Goal: Transaction & Acquisition: Purchase product/service

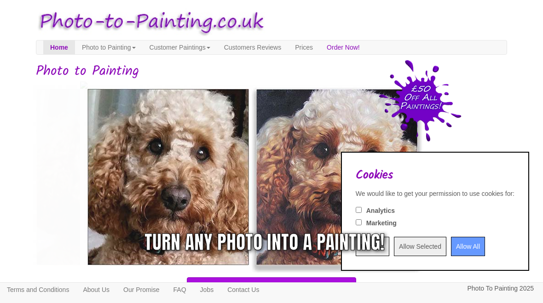
click at [457, 245] on div "Turn any photo into a painting!" at bounding box center [385, 243] width 240 height 28
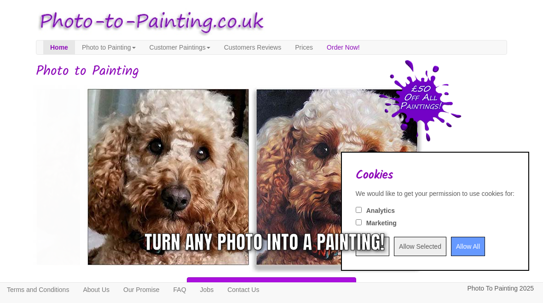
click at [453, 242] on div "Turn any photo into a painting!" at bounding box center [385, 243] width 240 height 28
click at [454, 242] on div "Turn any photo into a painting!" at bounding box center [385, 243] width 240 height 28
click at [453, 242] on div "Turn any photo into a painting!" at bounding box center [385, 243] width 240 height 28
click at [356, 207] on fieldset "Analytics" at bounding box center [435, 211] width 159 height 12
click at [356, 213] on input "Analytics" at bounding box center [359, 210] width 6 height 6
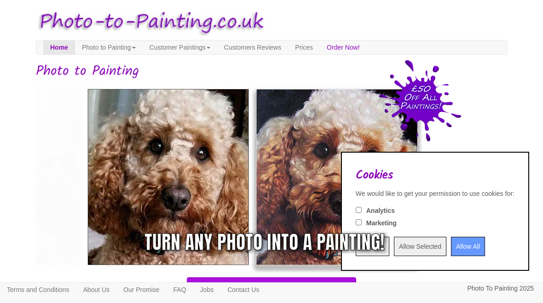
checkbox input "true"
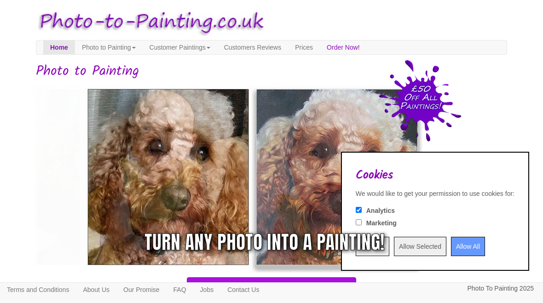
click at [356, 223] on input "Marketing" at bounding box center [359, 222] width 6 height 6
checkbox input "true"
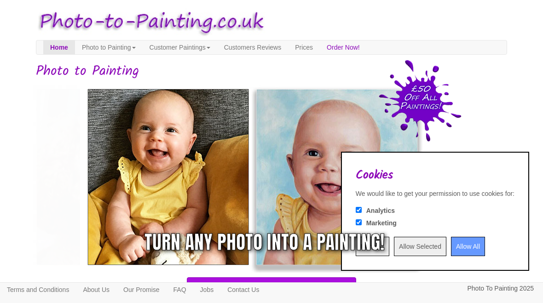
click at [464, 249] on div "Turn any photo into a painting!" at bounding box center [385, 243] width 240 height 28
click at [455, 251] on div "Turn any photo into a painting!" at bounding box center [385, 243] width 240 height 28
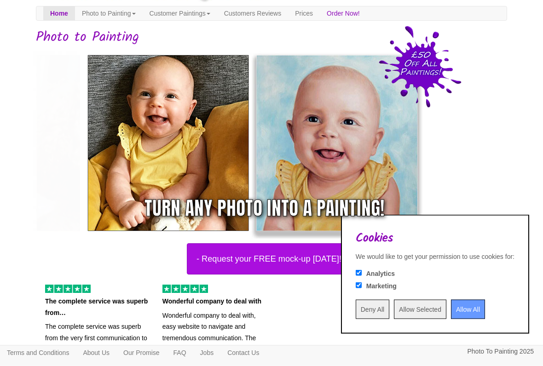
click at [461, 303] on input "Allow All" at bounding box center [468, 309] width 34 height 19
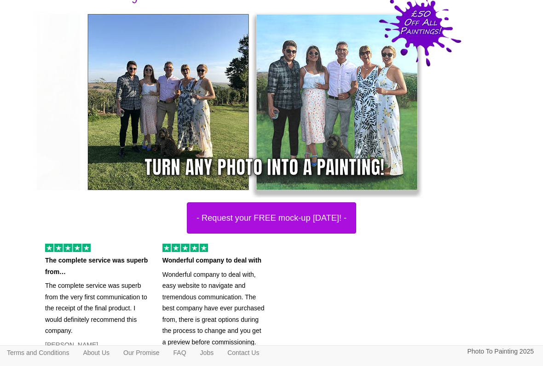
scroll to position [96, 0]
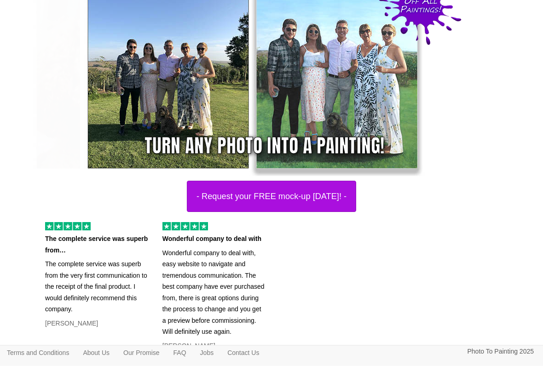
click at [345, 199] on button "- Request your FREE mock-up today! -" at bounding box center [271, 196] width 169 height 31
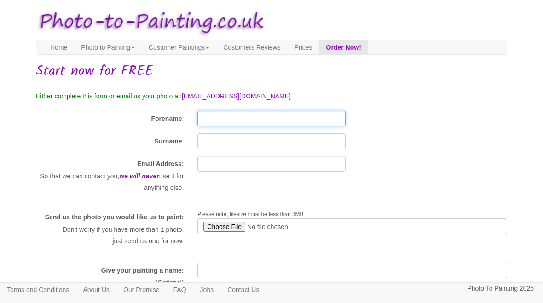
click at [337, 121] on input "Forename" at bounding box center [271, 119] width 148 height 16
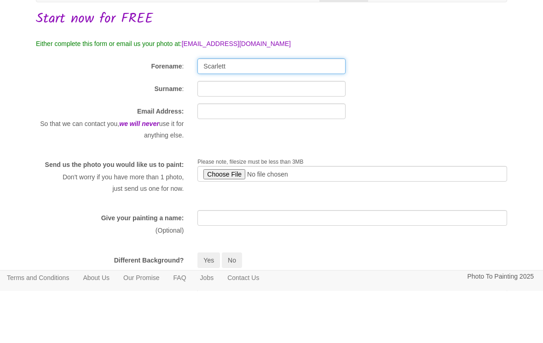
type input "Scarlett"
click at [288, 133] on input "Surname" at bounding box center [271, 141] width 148 height 16
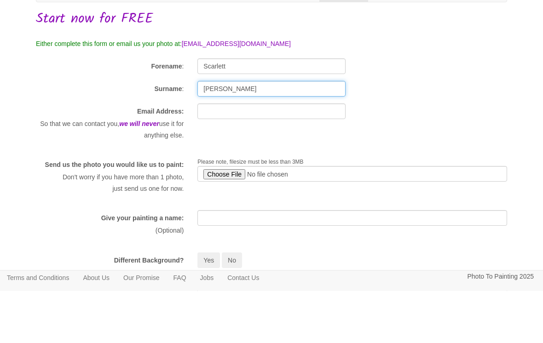
type input "[PERSON_NAME]"
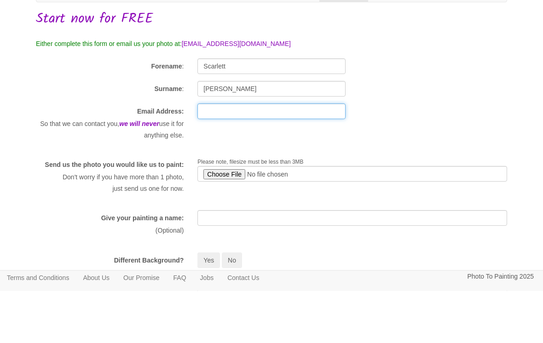
click at [310, 156] on input "text" at bounding box center [271, 164] width 148 height 16
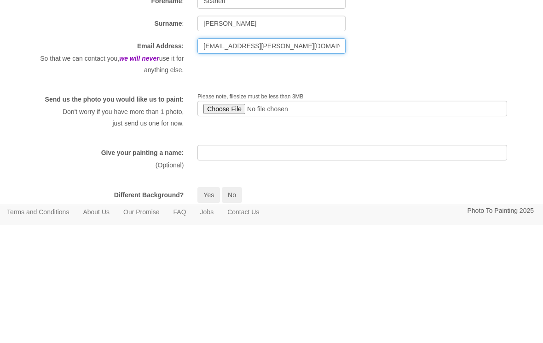
type input "[EMAIL_ADDRESS][PERSON_NAME][DOMAIN_NAME]"
click at [359, 219] on input "file" at bounding box center [352, 227] width 310 height 16
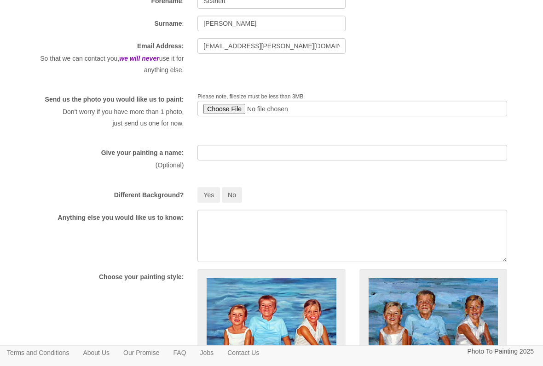
type input "C:\fakepath\IMG_2051.jpeg"
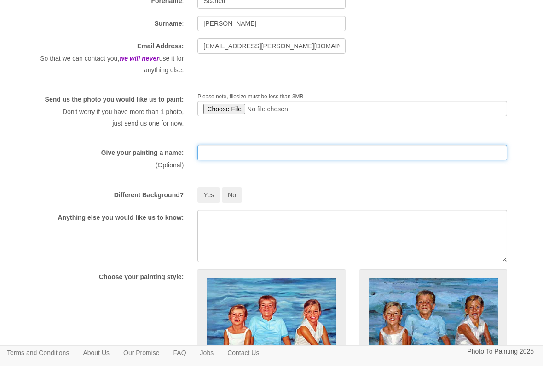
click at [359, 161] on input "text" at bounding box center [352, 153] width 310 height 16
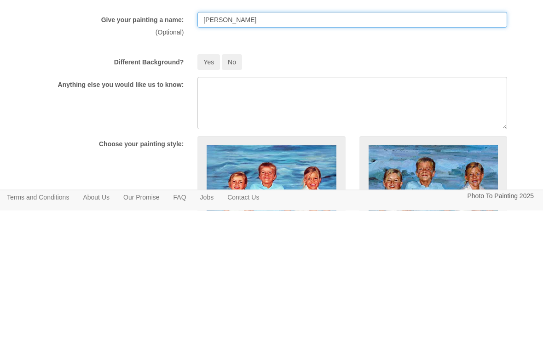
type input "[PERSON_NAME]"
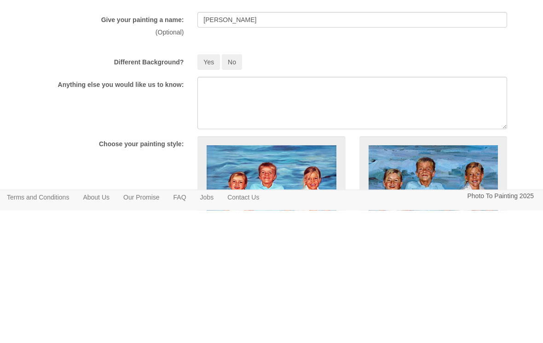
click at [237, 187] on button "No" at bounding box center [232, 195] width 20 height 16
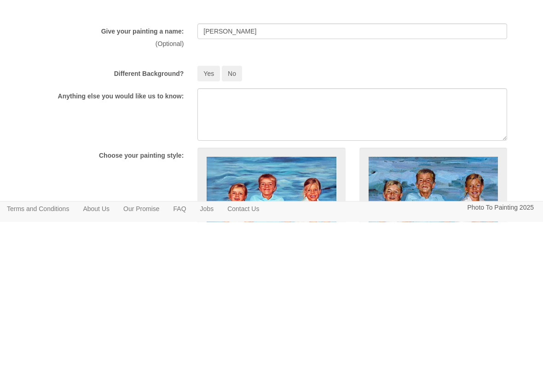
scroll to position [251, 0]
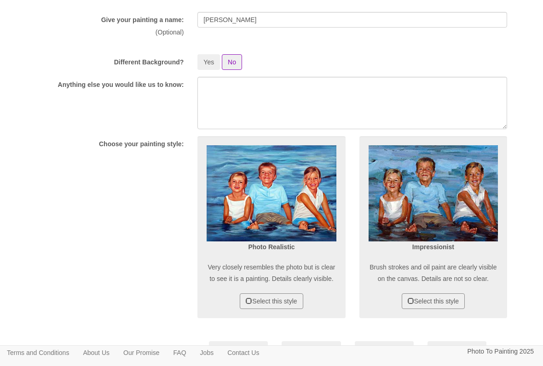
click at [246, 303] on button "Select this style" at bounding box center [271, 301] width 63 height 16
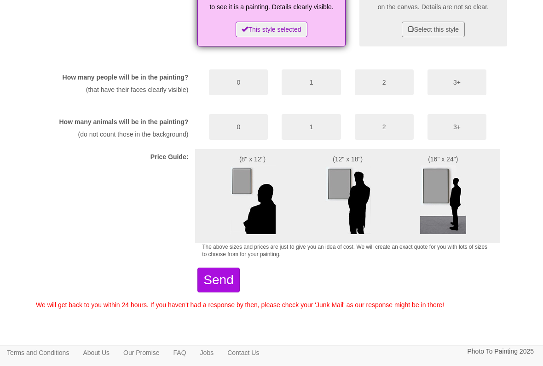
scroll to position [537, 0]
click at [232, 86] on button "0" at bounding box center [238, 83] width 59 height 26
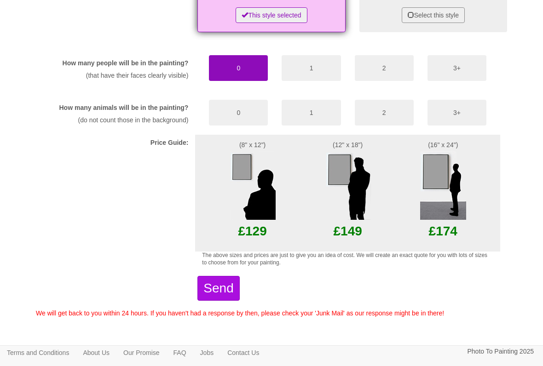
click at [312, 126] on button "1" at bounding box center [311, 113] width 59 height 26
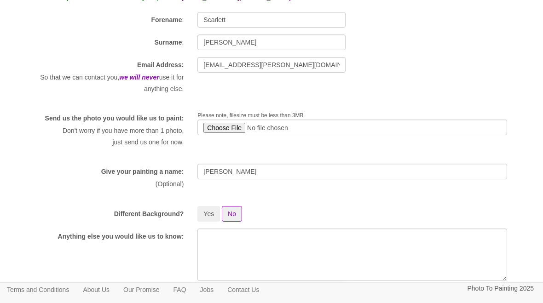
scroll to position [90, 0]
